Goal: Task Accomplishment & Management: Use online tool/utility

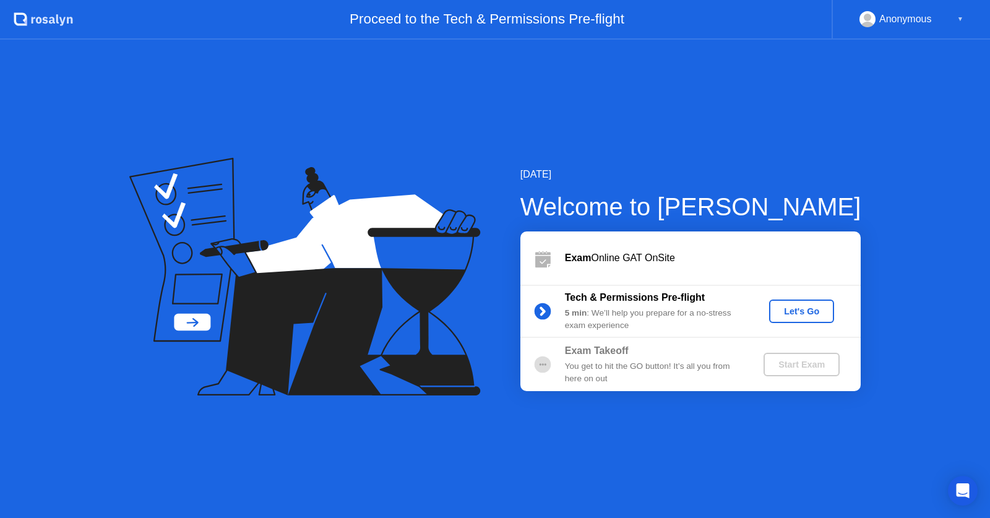
click at [815, 313] on div "Let's Go" at bounding box center [801, 311] width 55 height 10
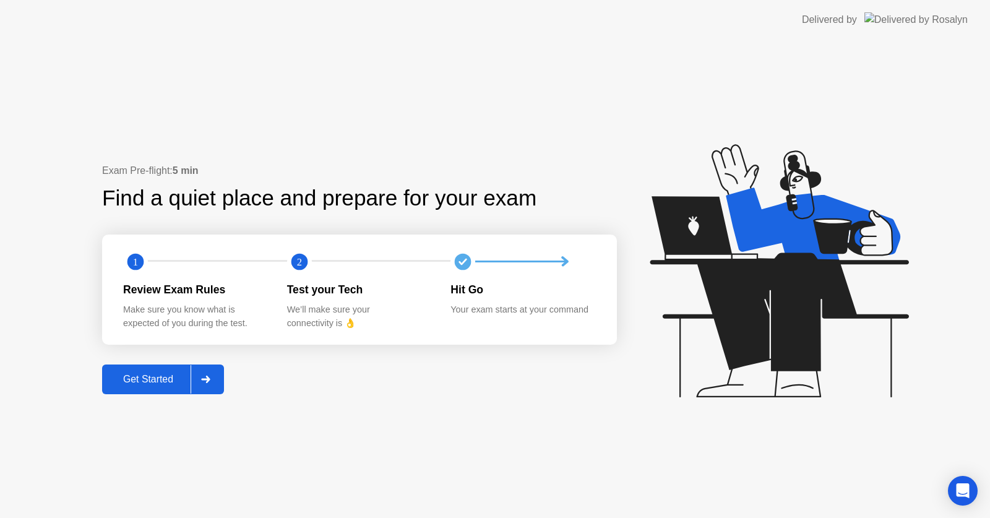
click at [212, 387] on div at bounding box center [205, 379] width 30 height 28
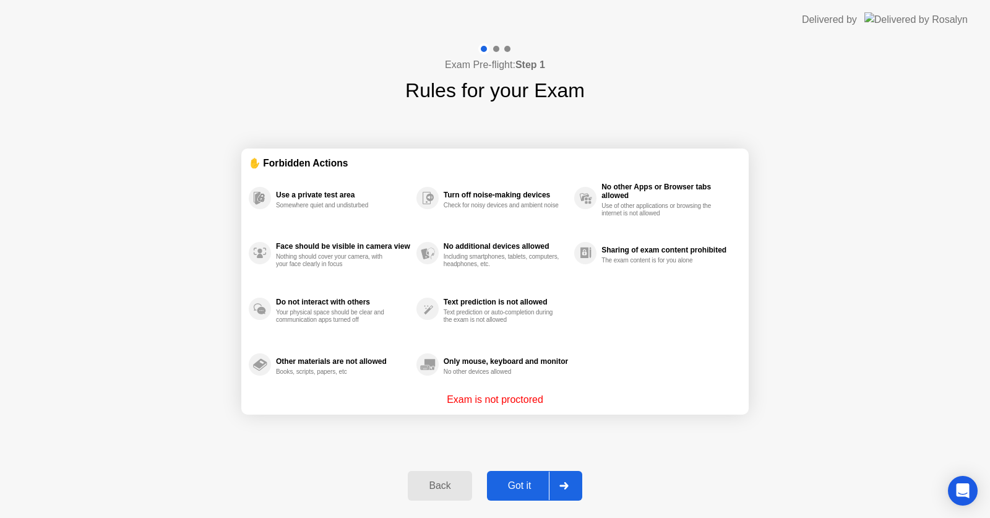
click at [529, 491] on div "Got it" at bounding box center [519, 485] width 58 height 11
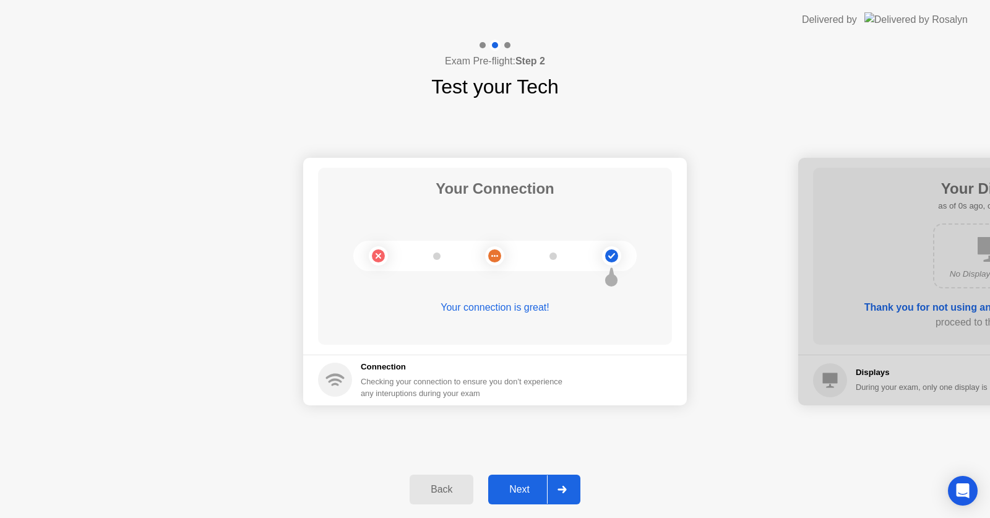
click at [529, 492] on div "Next" at bounding box center [519, 489] width 55 height 11
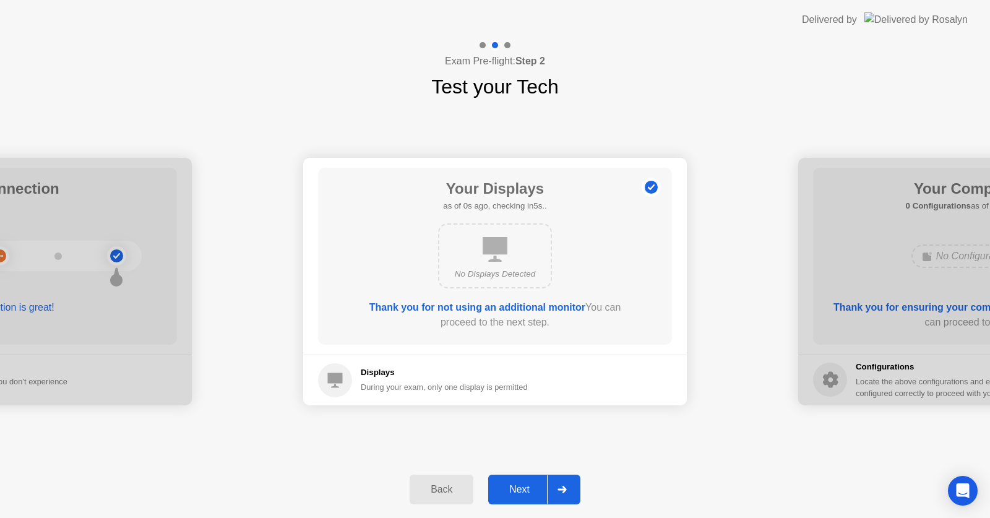
click at [529, 492] on div "Next" at bounding box center [519, 489] width 55 height 11
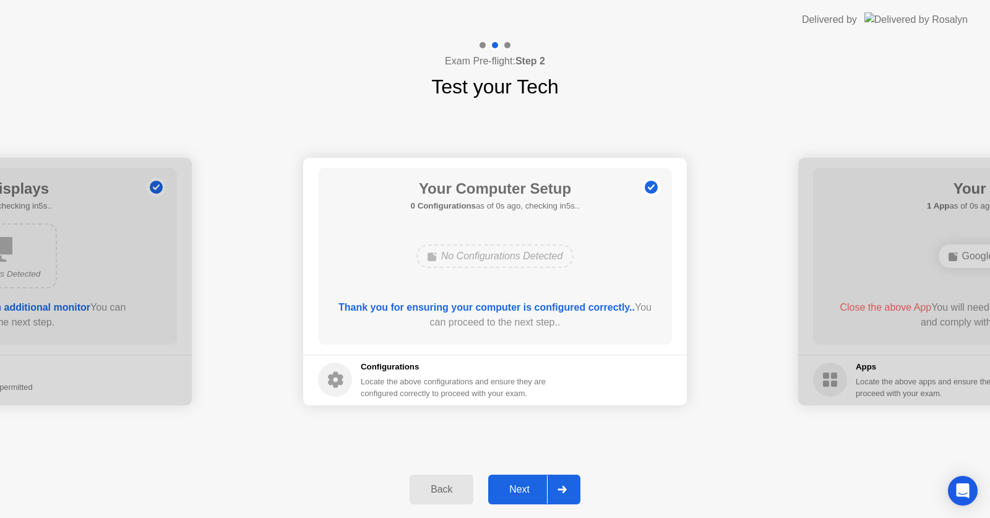
click at [529, 492] on div "Next" at bounding box center [519, 489] width 55 height 11
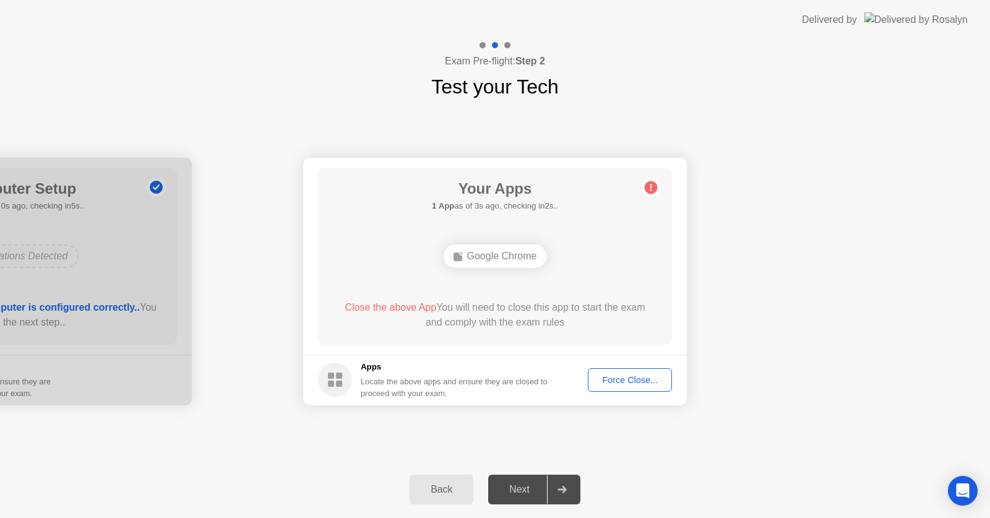
click at [633, 378] on div "Force Close..." at bounding box center [629, 380] width 75 height 10
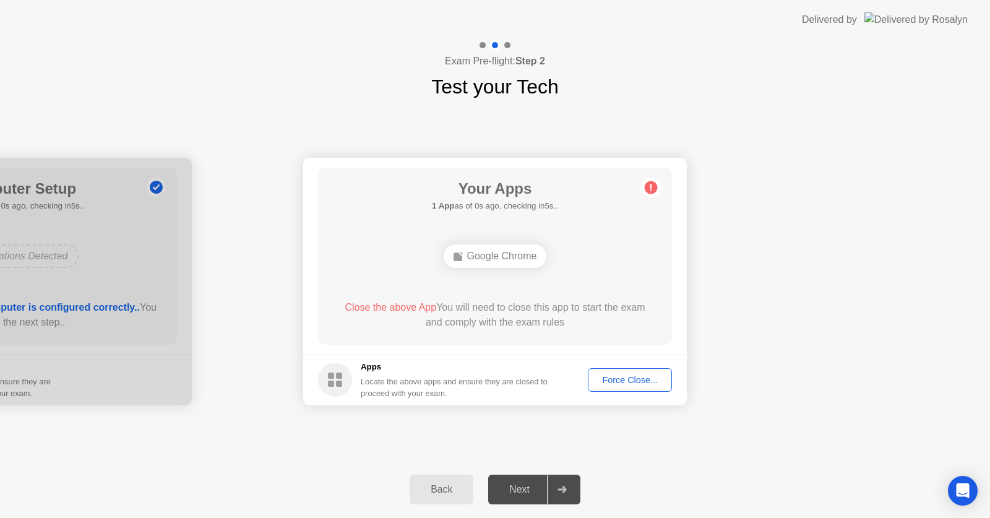
click at [613, 383] on div "Force Close..." at bounding box center [629, 380] width 75 height 10
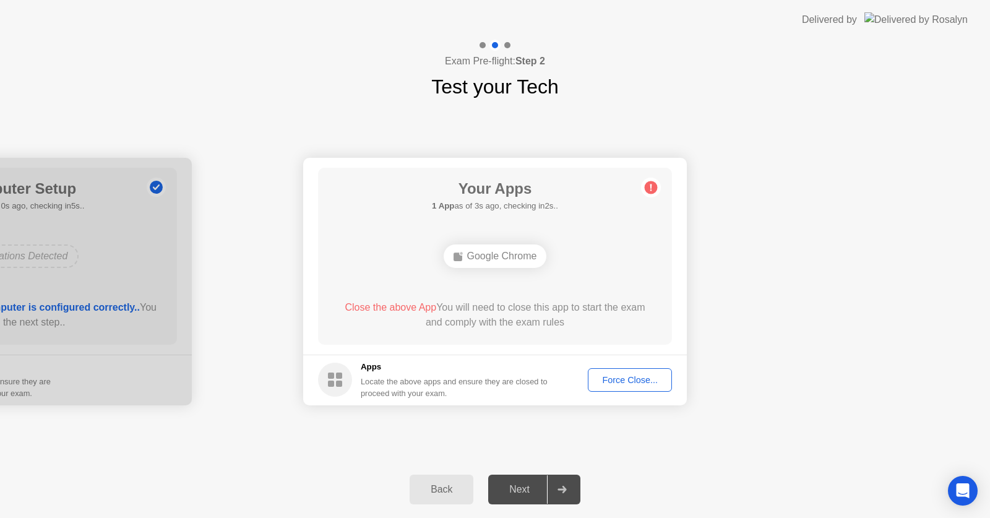
click at [535, 495] on div "Next" at bounding box center [519, 489] width 55 height 11
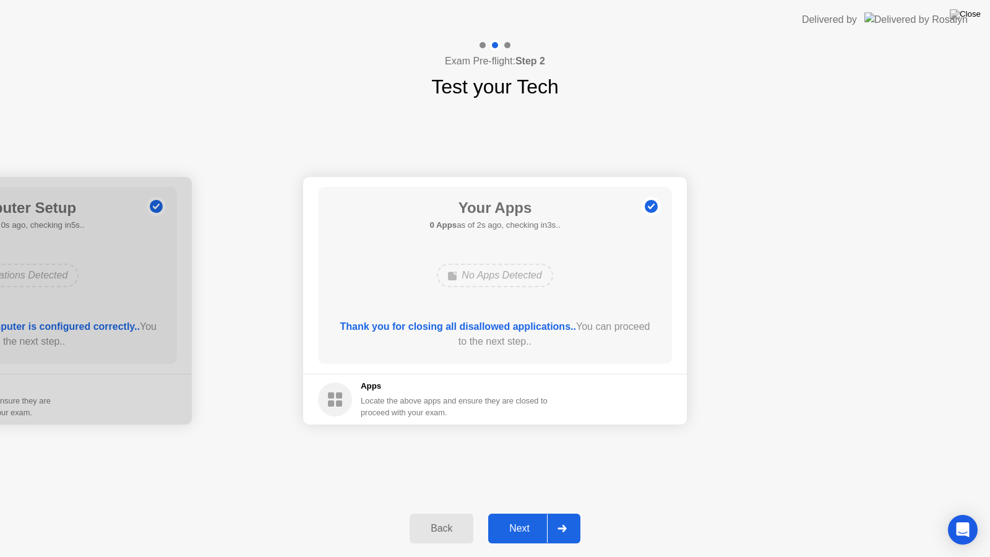
click at [526, 517] on div "Next" at bounding box center [519, 528] width 55 height 11
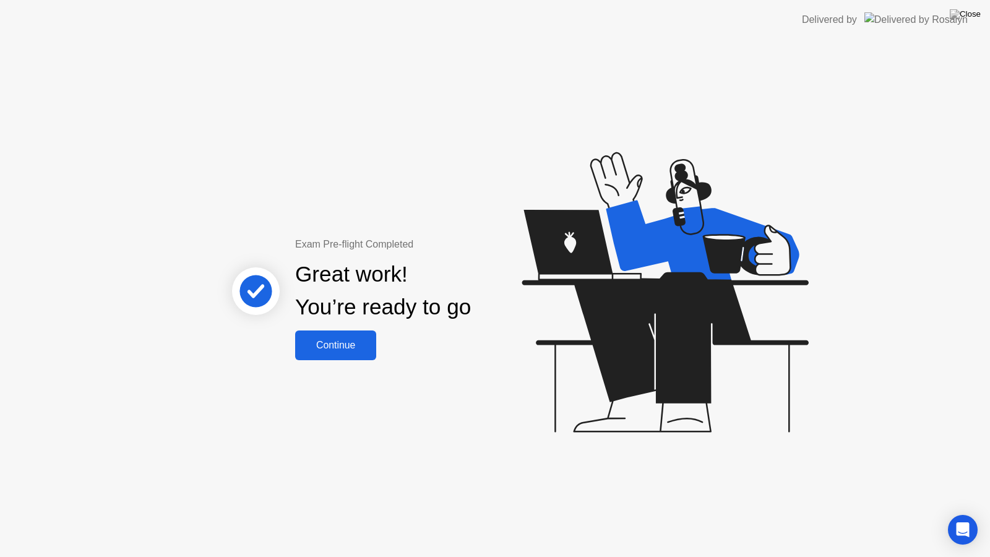
click at [326, 340] on div "Continue" at bounding box center [336, 345] width 74 height 11
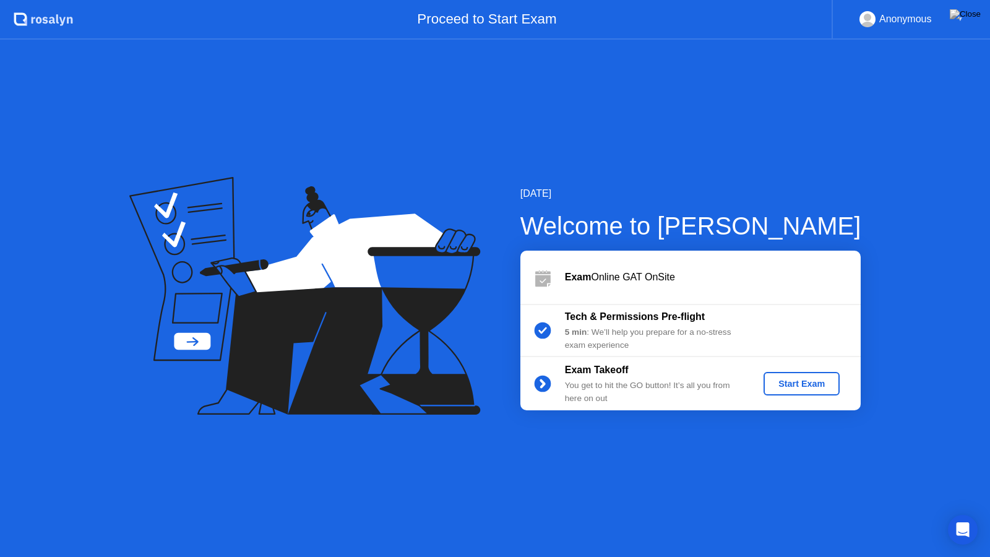
click at [790, 383] on div "Start Exam" at bounding box center [801, 384] width 66 height 10
